Goal: Task Accomplishment & Management: Manage account settings

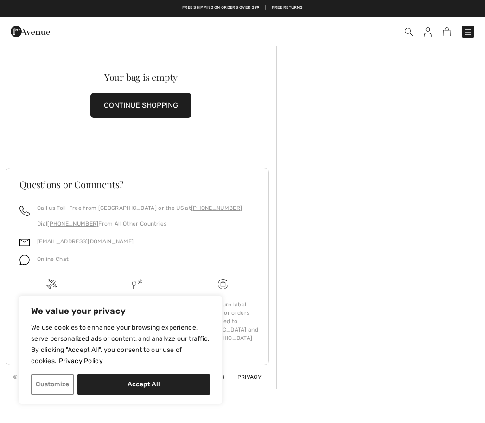
click at [426, 43] on div "Checkout An item has been added to your Shopping Bag. Checkout" at bounding box center [242, 32] width 485 height 30
click at [431, 32] on img at bounding box center [428, 31] width 8 height 9
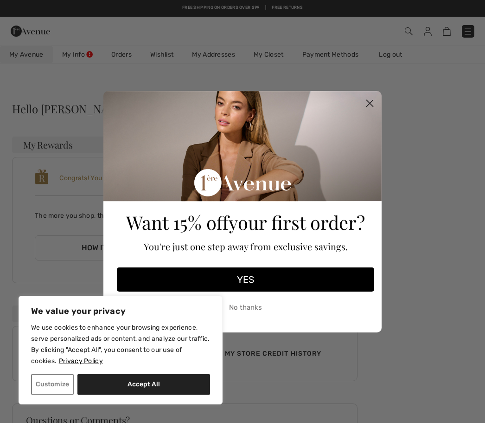
click at [368, 110] on circle "Close dialog" at bounding box center [369, 102] width 15 height 15
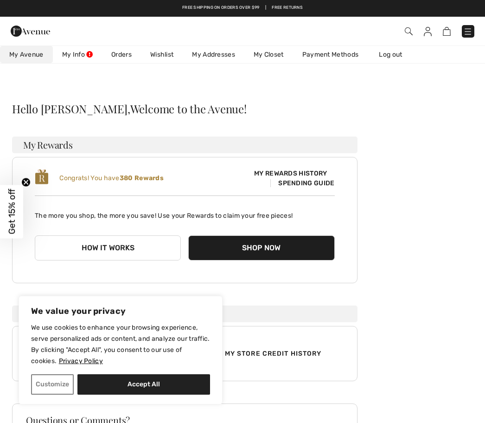
click at [185, 385] on button "Accept All" at bounding box center [143, 384] width 133 height 20
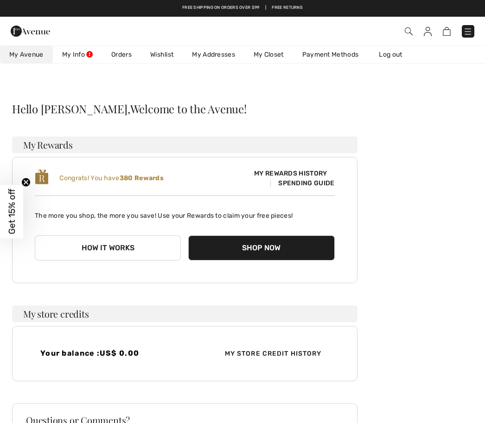
checkbox input "true"
click at [119, 59] on link "Orders" at bounding box center [121, 54] width 39 height 17
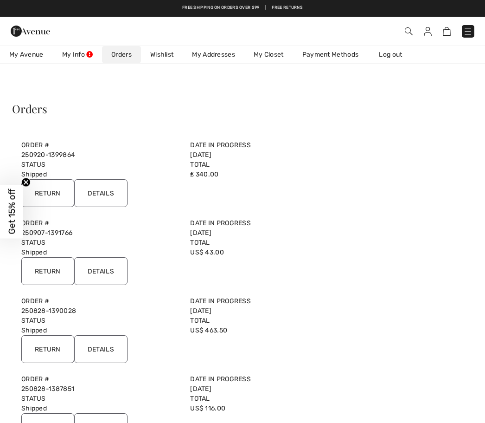
click at [38, 200] on input "Return" at bounding box center [47, 193] width 53 height 28
click at [51, 194] on input "Return" at bounding box center [47, 193] width 53 height 28
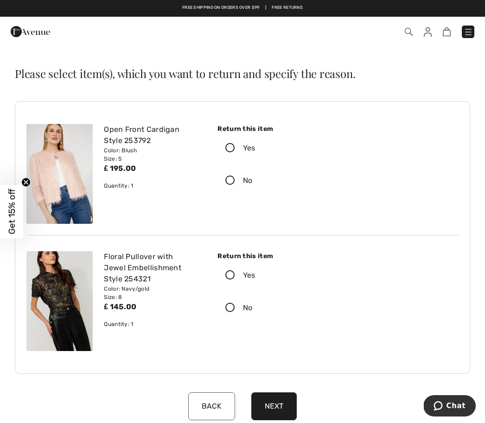
click at [230, 149] on icon at bounding box center [230, 148] width 25 height 10
click at [256, 149] on input "Yes" at bounding box center [259, 148] width 6 height 28
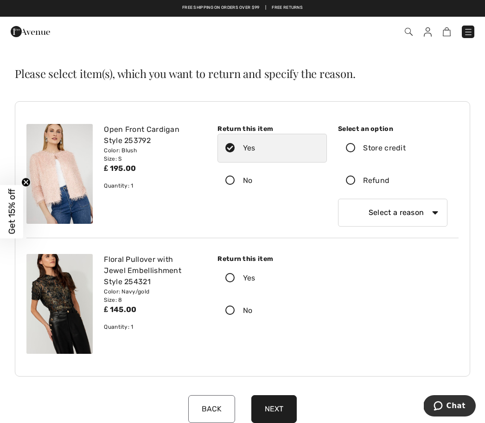
click at [349, 183] on icon at bounding box center [351, 181] width 25 height 10
click at [390, 183] on input "Refund" at bounding box center [393, 181] width 6 height 28
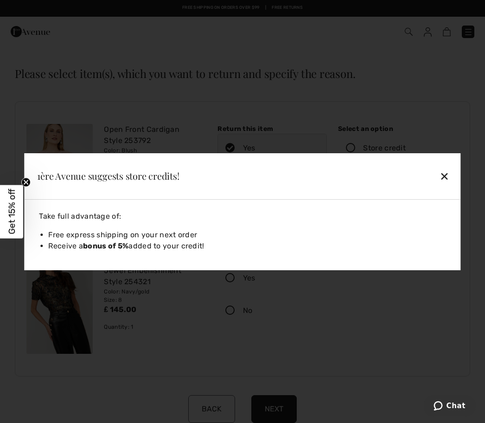
click at [447, 176] on div "✕" at bounding box center [404, 175] width 100 height 19
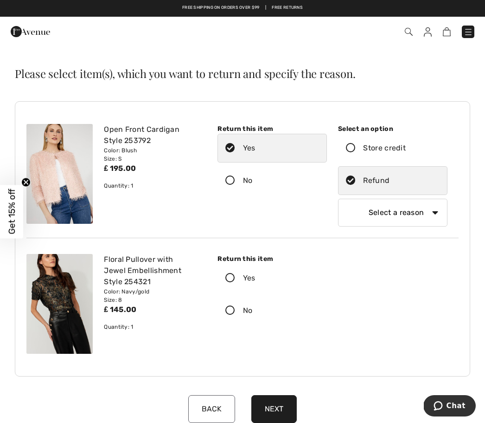
click at [435, 218] on select "Select a reason I received the wrong product or size My order arrived too late …" at bounding box center [393, 213] width 110 height 28
select select "4"
click at [282, 407] on button "Next" at bounding box center [274, 409] width 45 height 28
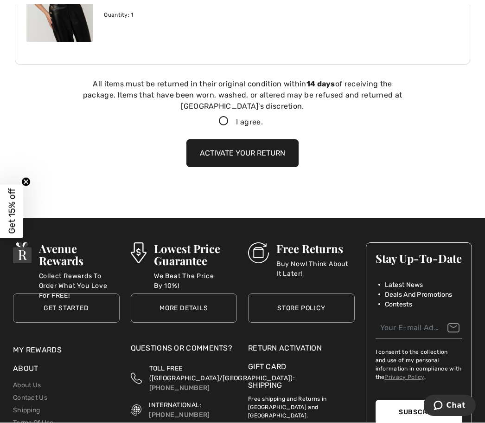
scroll to position [334, 0]
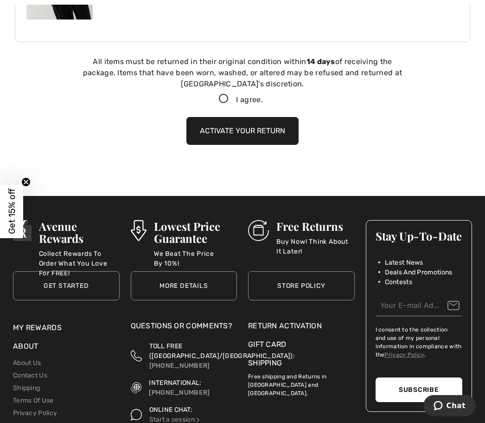
click at [219, 99] on icon at bounding box center [224, 100] width 25 height 10
click at [263, 99] on input "I agree." at bounding box center [266, 100] width 6 height 6
checkbox input "true"
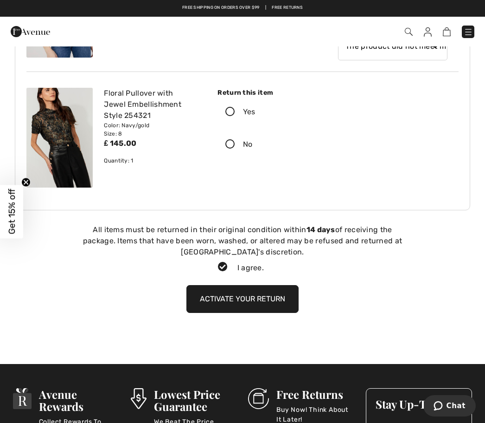
scroll to position [165, 0]
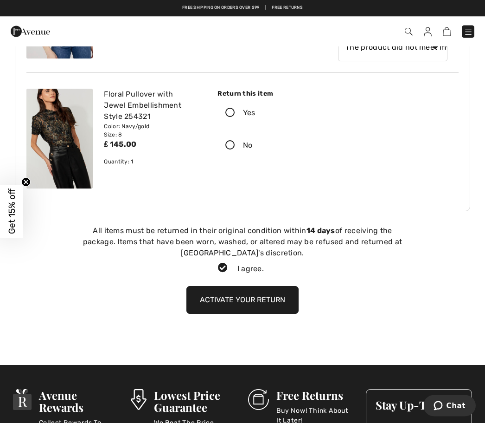
click at [149, 98] on div "Floral Pullover with Jewel Embellishment Style 254321" at bounding box center [152, 105] width 97 height 33
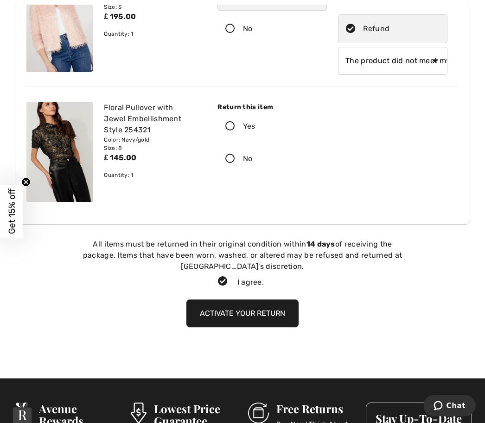
scroll to position [153, 0]
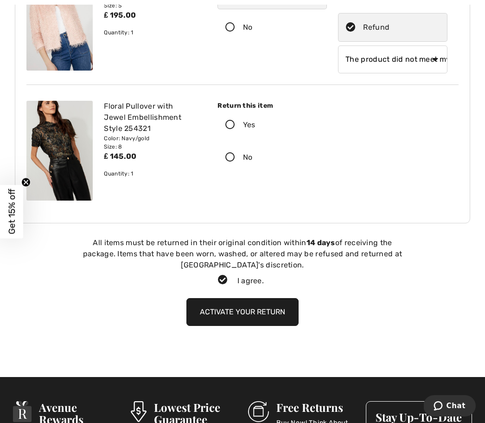
click at [271, 320] on button "Activate your return" at bounding box center [243, 312] width 112 height 28
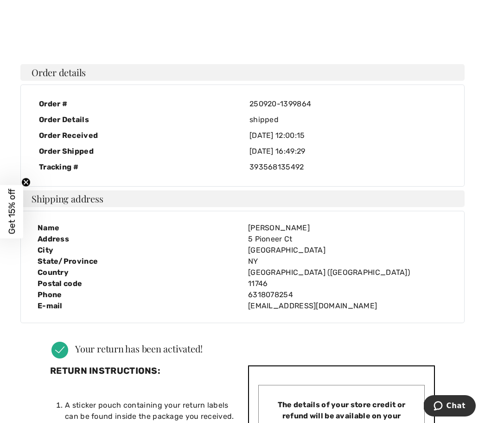
scroll to position [31, 0]
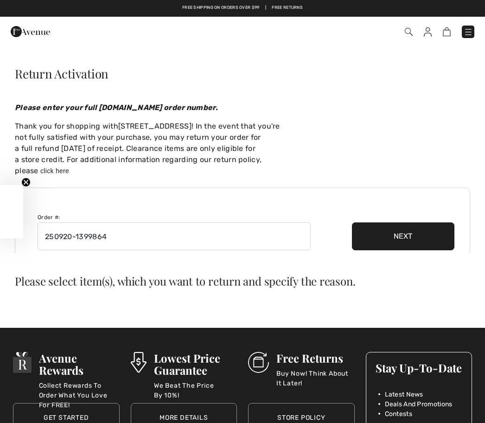
checkbox input "true"
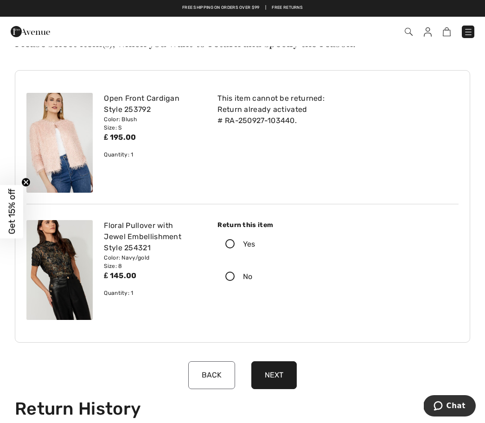
scroll to position [31, 0]
